Goal: Task Accomplishment & Management: Use online tool/utility

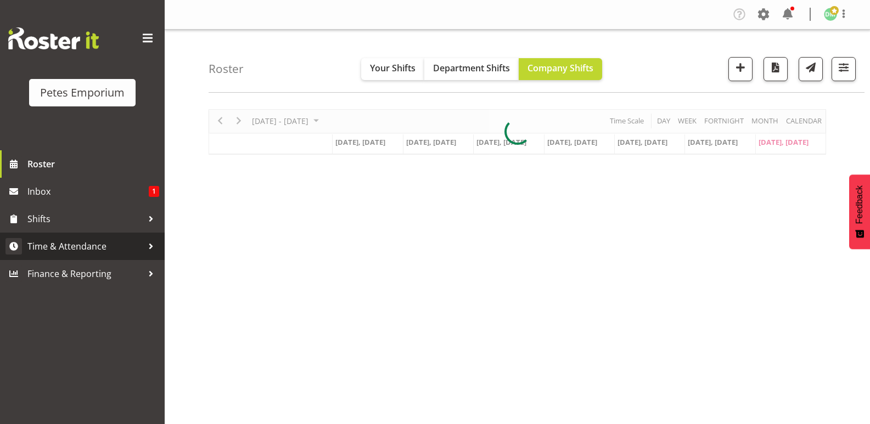
click at [93, 241] on span "Time & Attendance" at bounding box center [84, 246] width 115 height 16
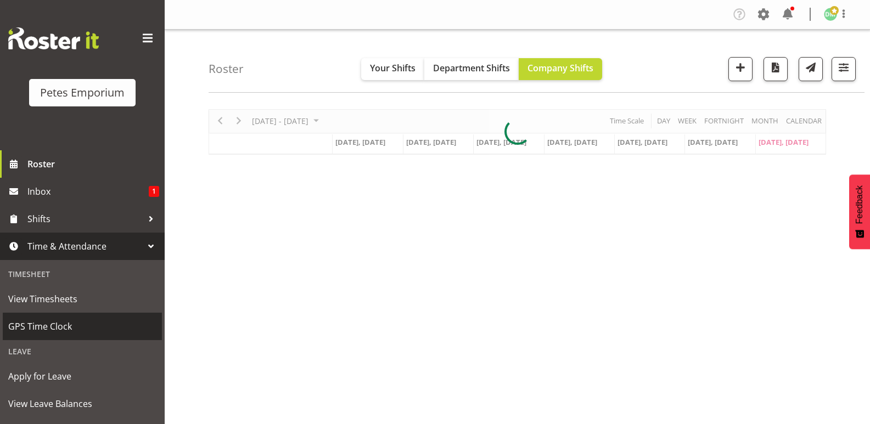
click at [58, 331] on span "GPS Time Clock" at bounding box center [82, 326] width 148 height 16
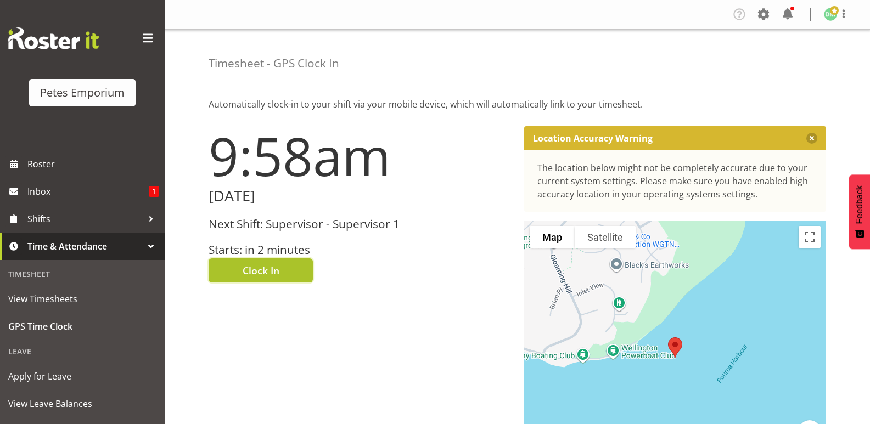
click at [276, 269] on span "Clock In" at bounding box center [261, 271] width 37 height 14
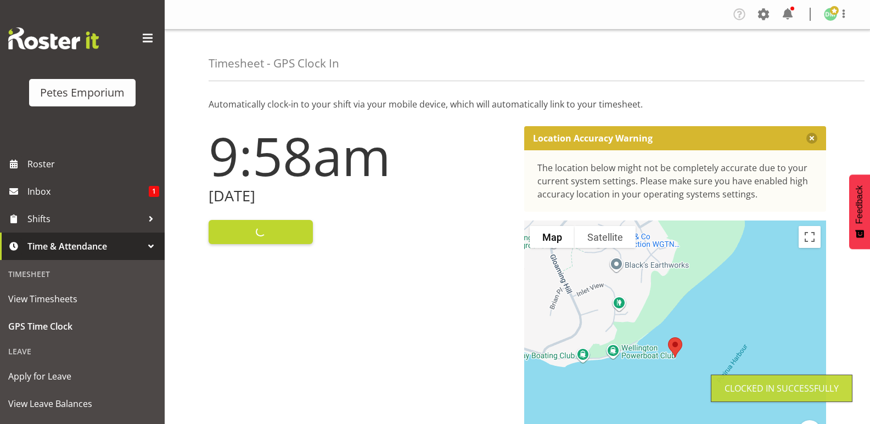
click at [833, 14] on span at bounding box center [834, 10] width 9 height 9
click at [785, 61] on link "Log Out" at bounding box center [797, 58] width 105 height 20
